Goal: Task Accomplishment & Management: Complete application form

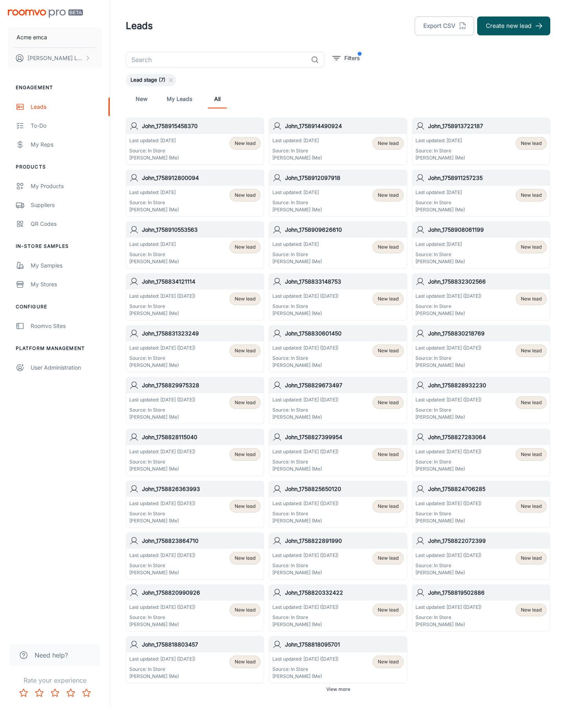
click at [514, 26] on button "Create new lead" at bounding box center [513, 26] width 73 height 19
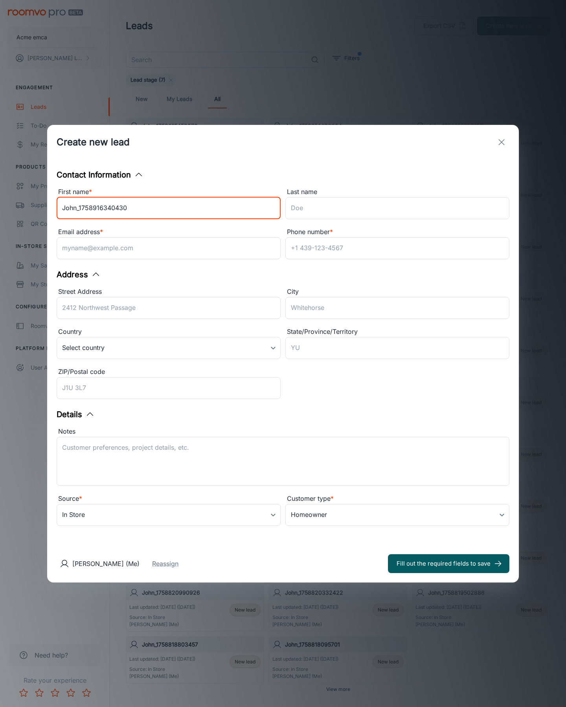
type input "John_1758916340430"
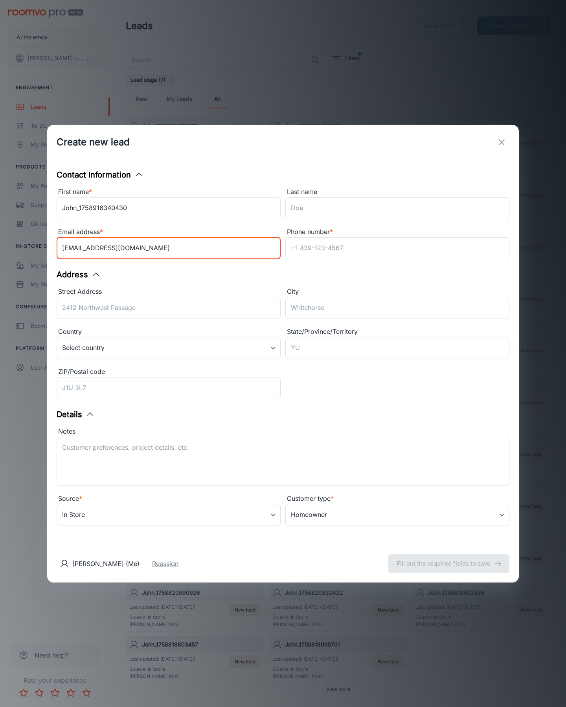
type input "[EMAIL_ADDRESS][DOMAIN_NAME]"
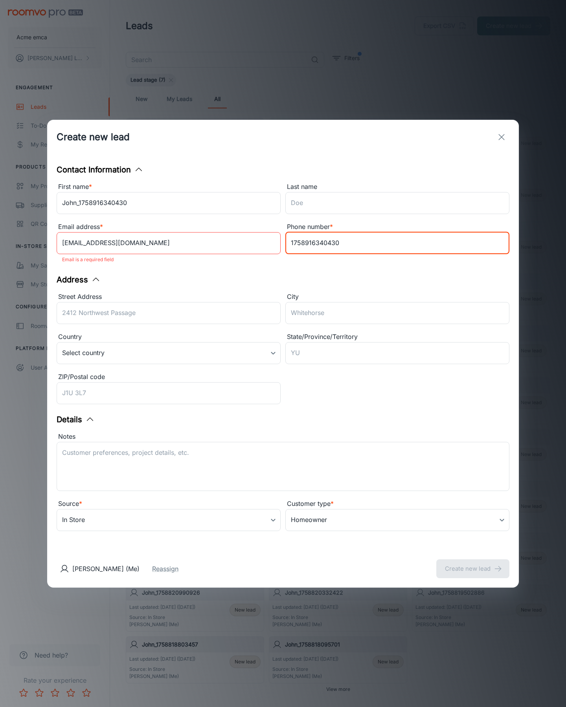
type input "1758916340430"
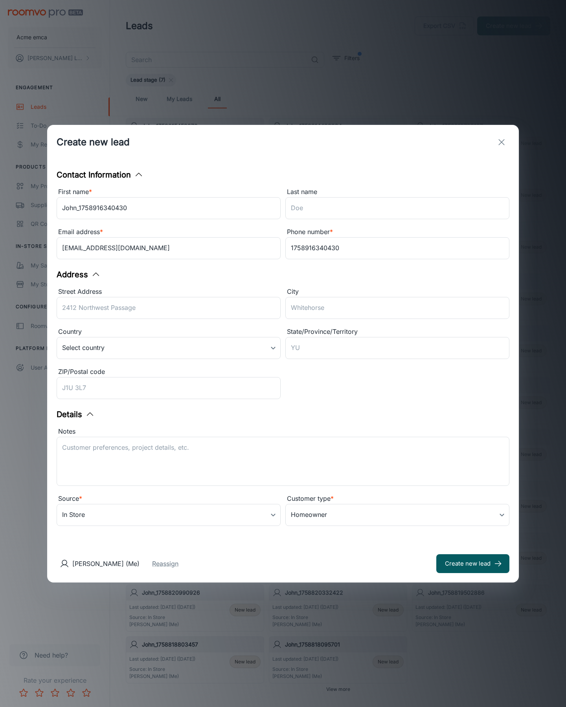
click at [473, 563] on button "Create new lead" at bounding box center [472, 563] width 73 height 19
